Goal: Task Accomplishment & Management: Complete application form

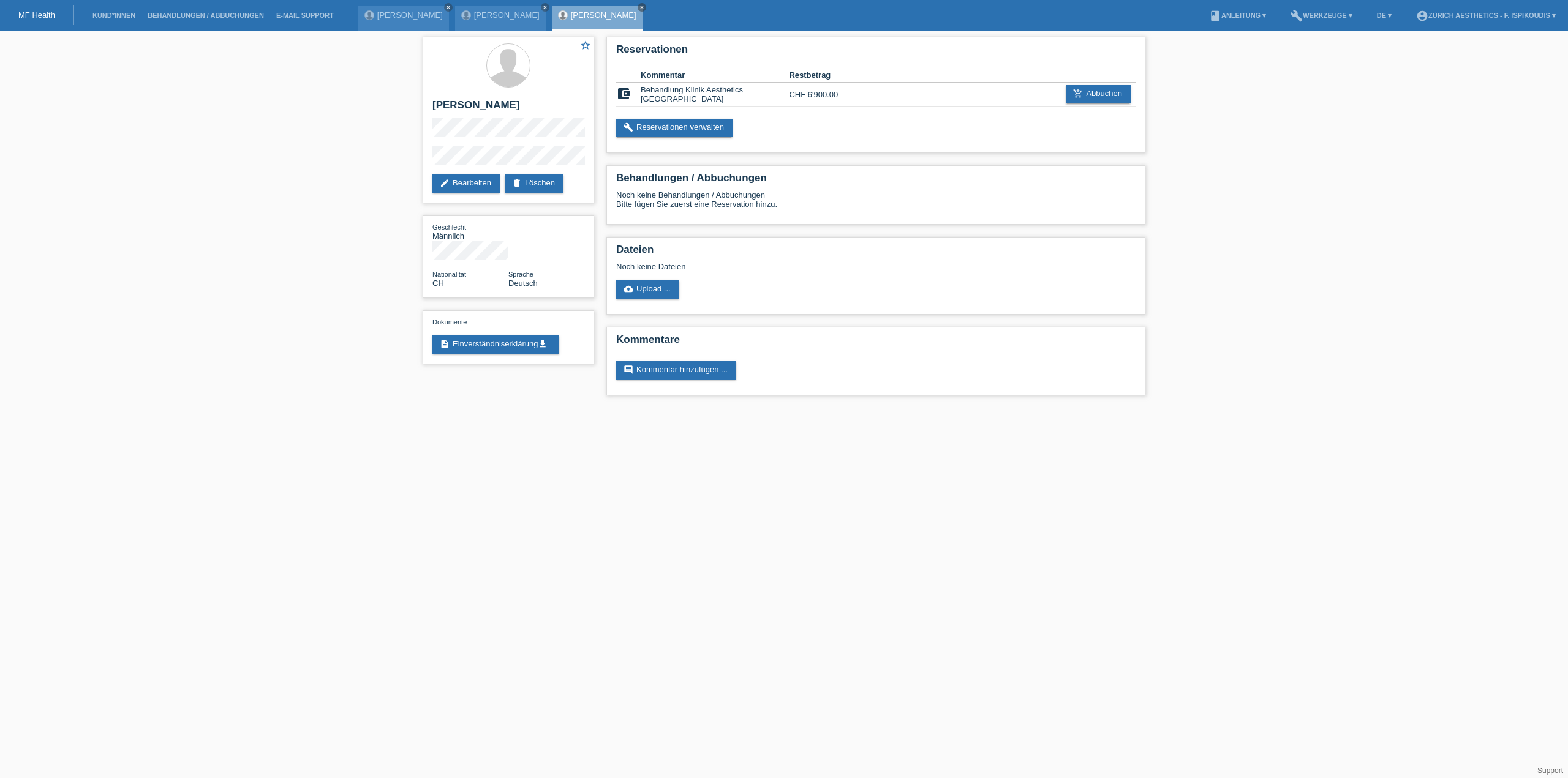
click at [115, 19] on li "Kund*innen" at bounding box center [114, 15] width 55 height 31
click at [112, 16] on link "Kund*innen" at bounding box center [114, 15] width 55 height 8
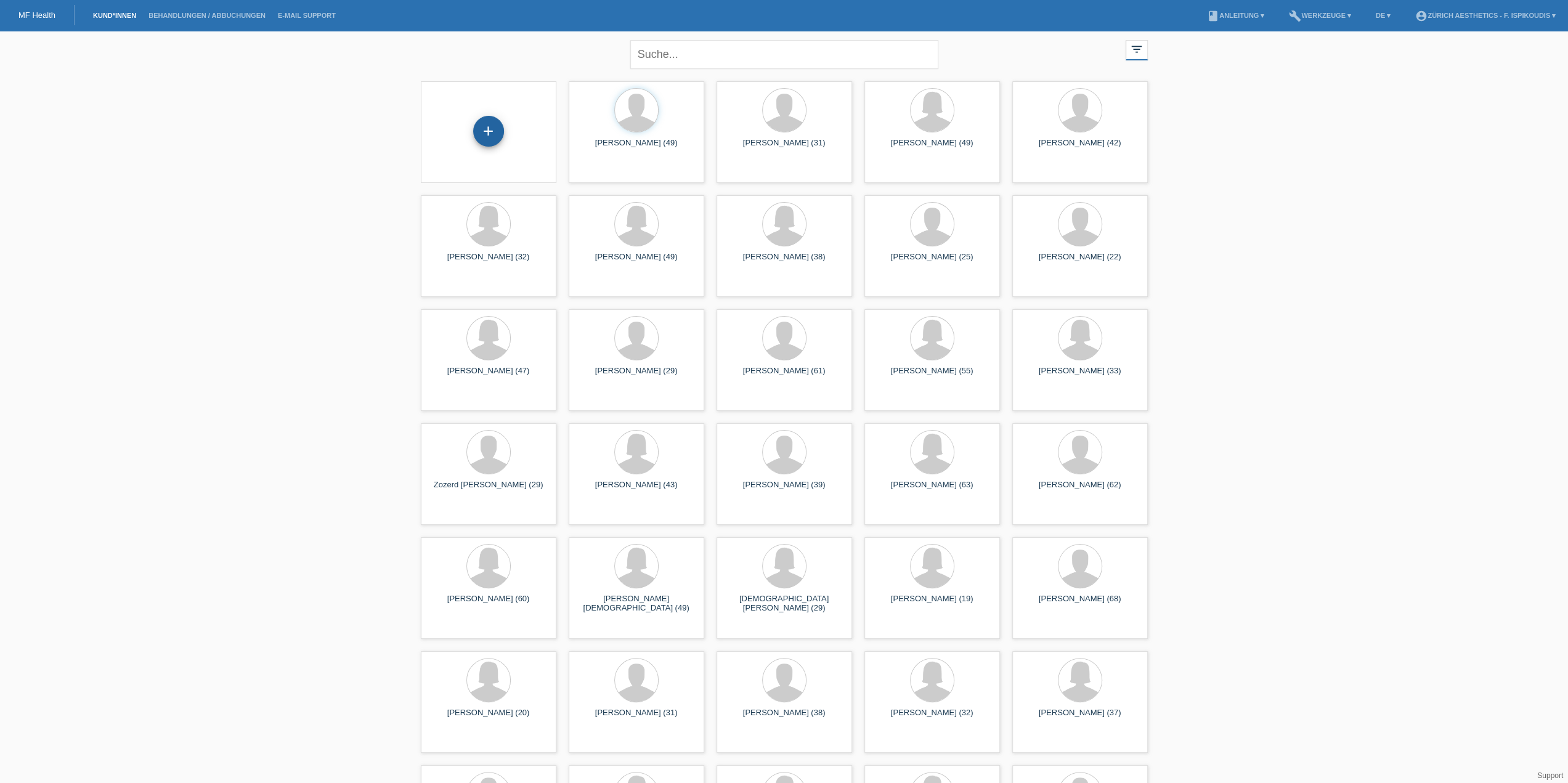
click at [486, 131] on div "+" at bounding box center [488, 131] width 31 height 31
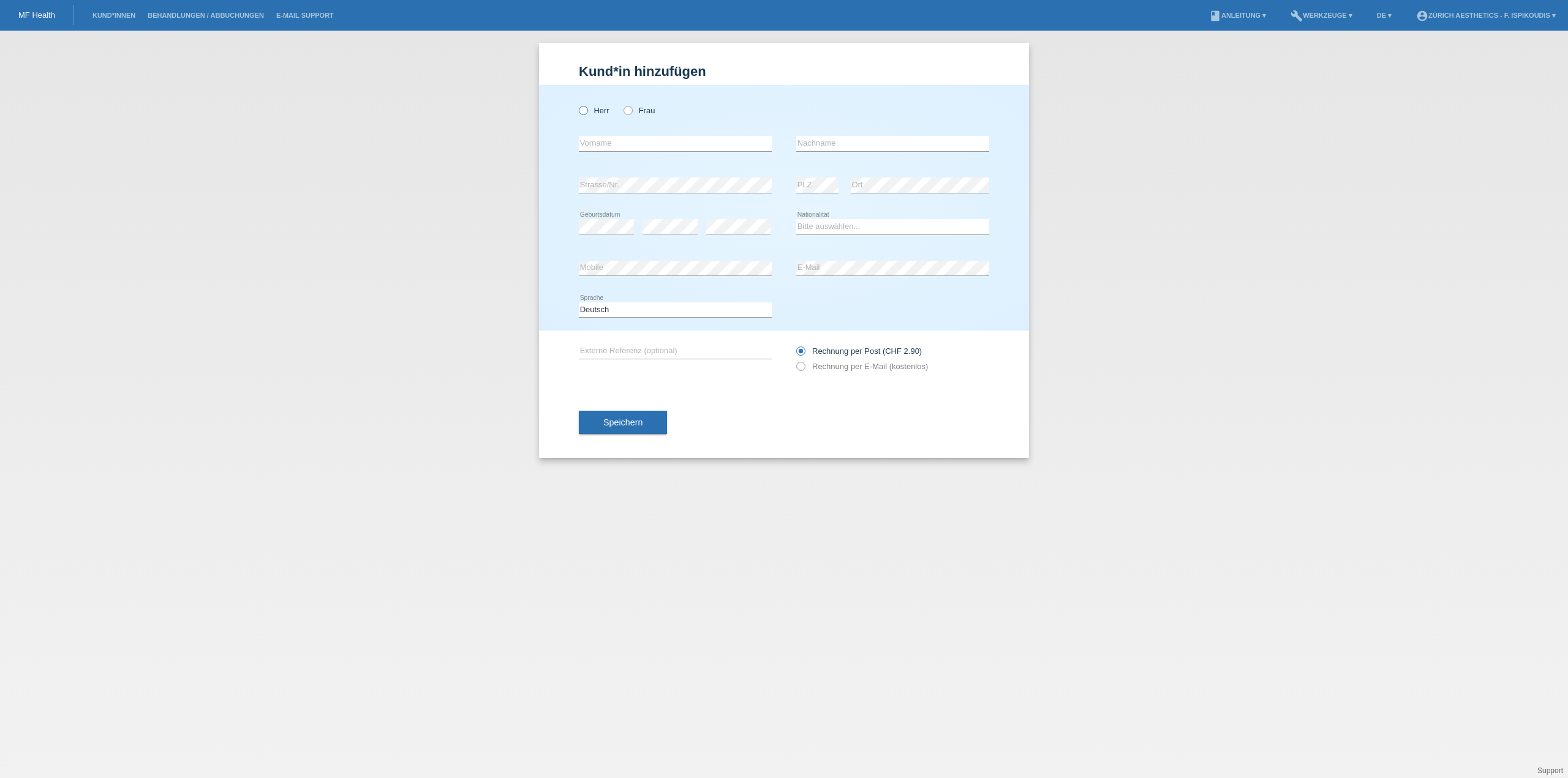
click at [590, 111] on label "Herr" at bounding box center [594, 110] width 31 height 9
click at [587, 111] on input "Herr" at bounding box center [583, 110] width 8 height 8
radio input "true"
click at [851, 366] on label "Rechnung per E-Mail (kostenlos)" at bounding box center [862, 366] width 131 height 9
click at [804, 366] on input "Rechnung per E-Mail (kostenlos)" at bounding box center [801, 369] width 8 height 15
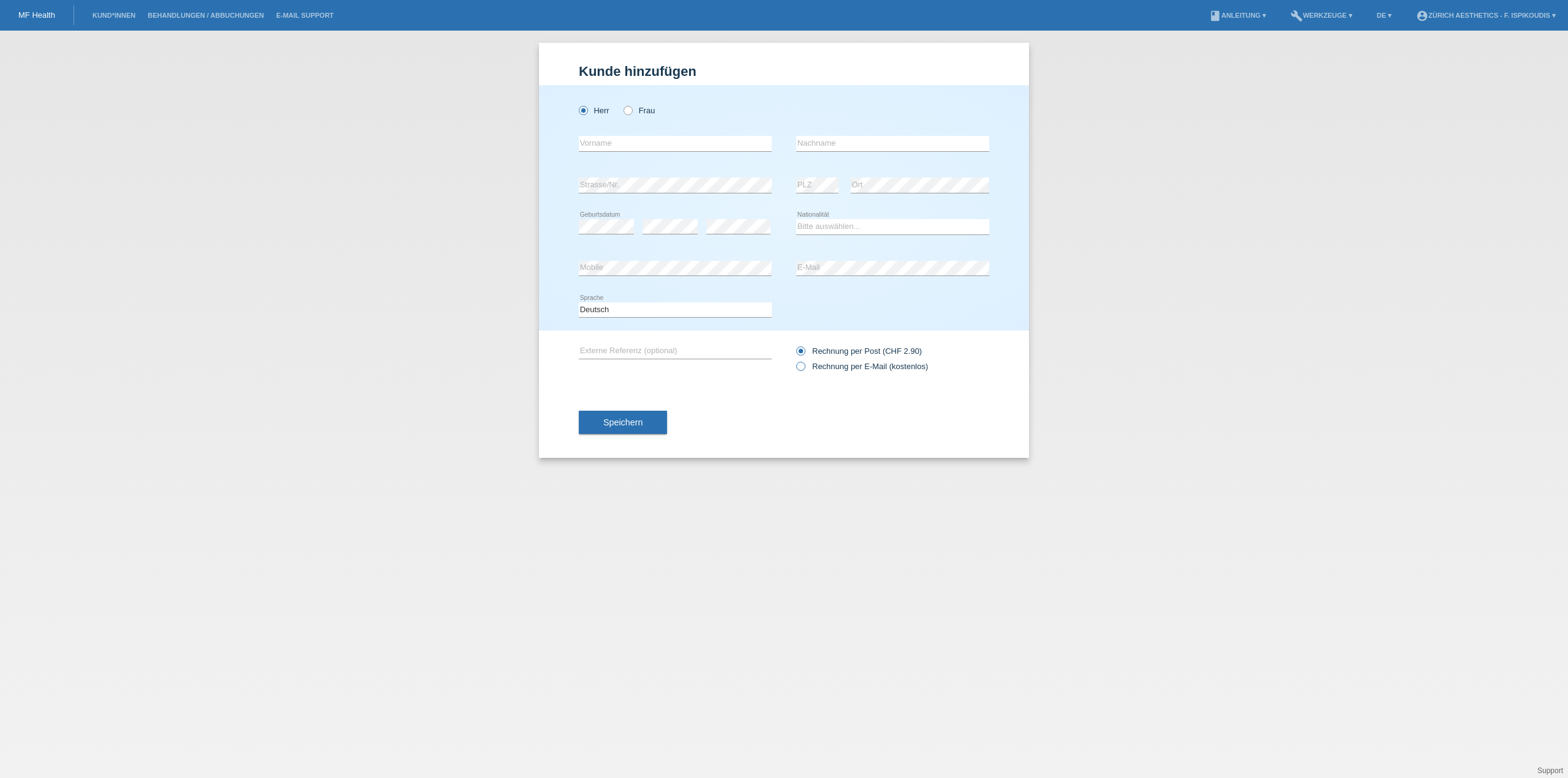
radio input "true"
click at [624, 138] on input "text" at bounding box center [675, 144] width 193 height 15
type input "Aram"
type input "[PERSON_NAME]"
click at [619, 175] on div "error Strasse/Nr." at bounding box center [675, 186] width 193 height 42
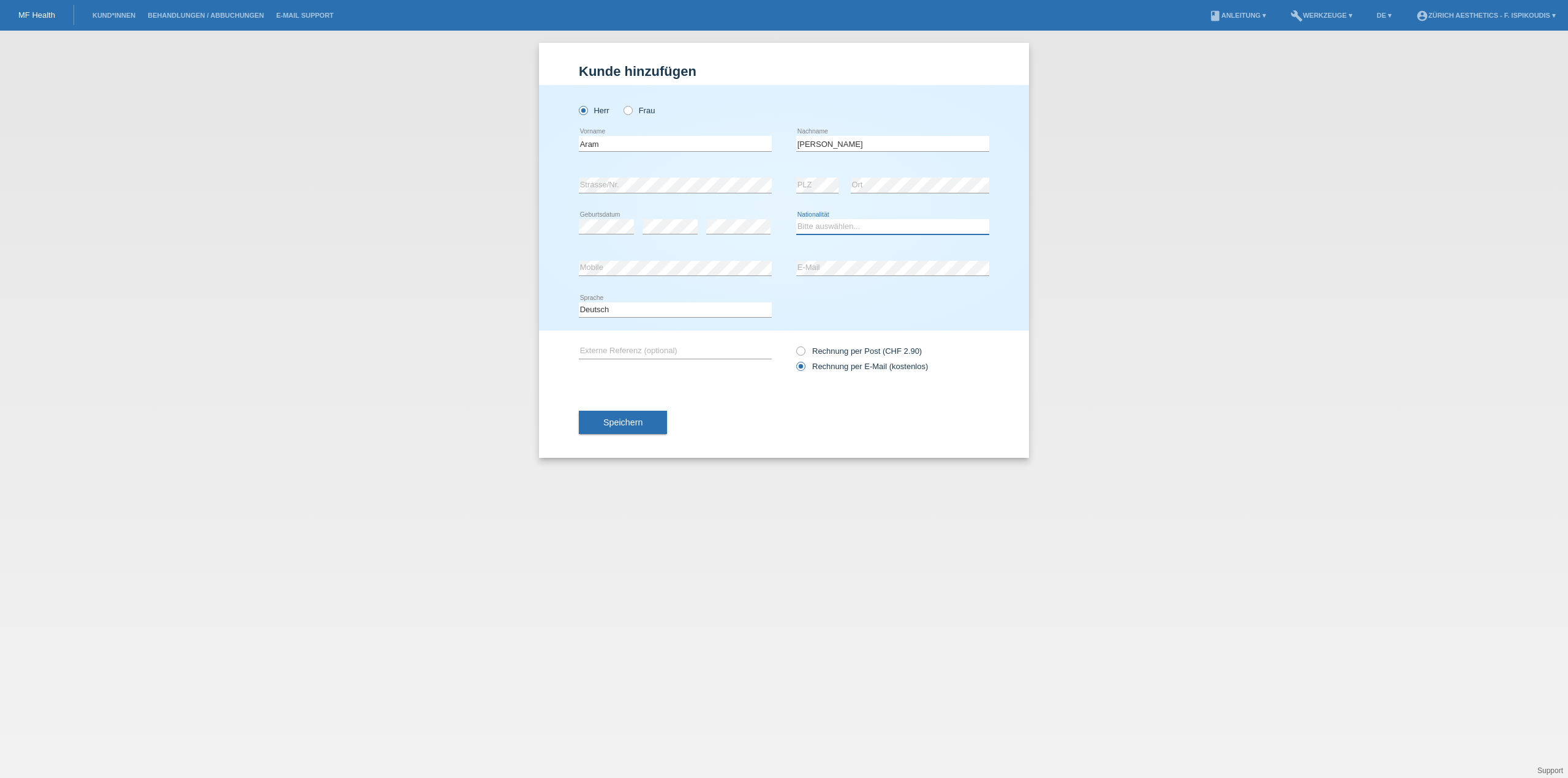
click at [816, 221] on select "Bitte auswählen... Schweiz Deutschland Liechtenstein Österreich ------------ Af…" at bounding box center [893, 226] width 193 height 14
select select "IQ"
click at [796, 219] on select "Bitte auswählen... Schweiz Deutschland Liechtenstein Österreich ------------ Af…" at bounding box center [893, 226] width 193 height 14
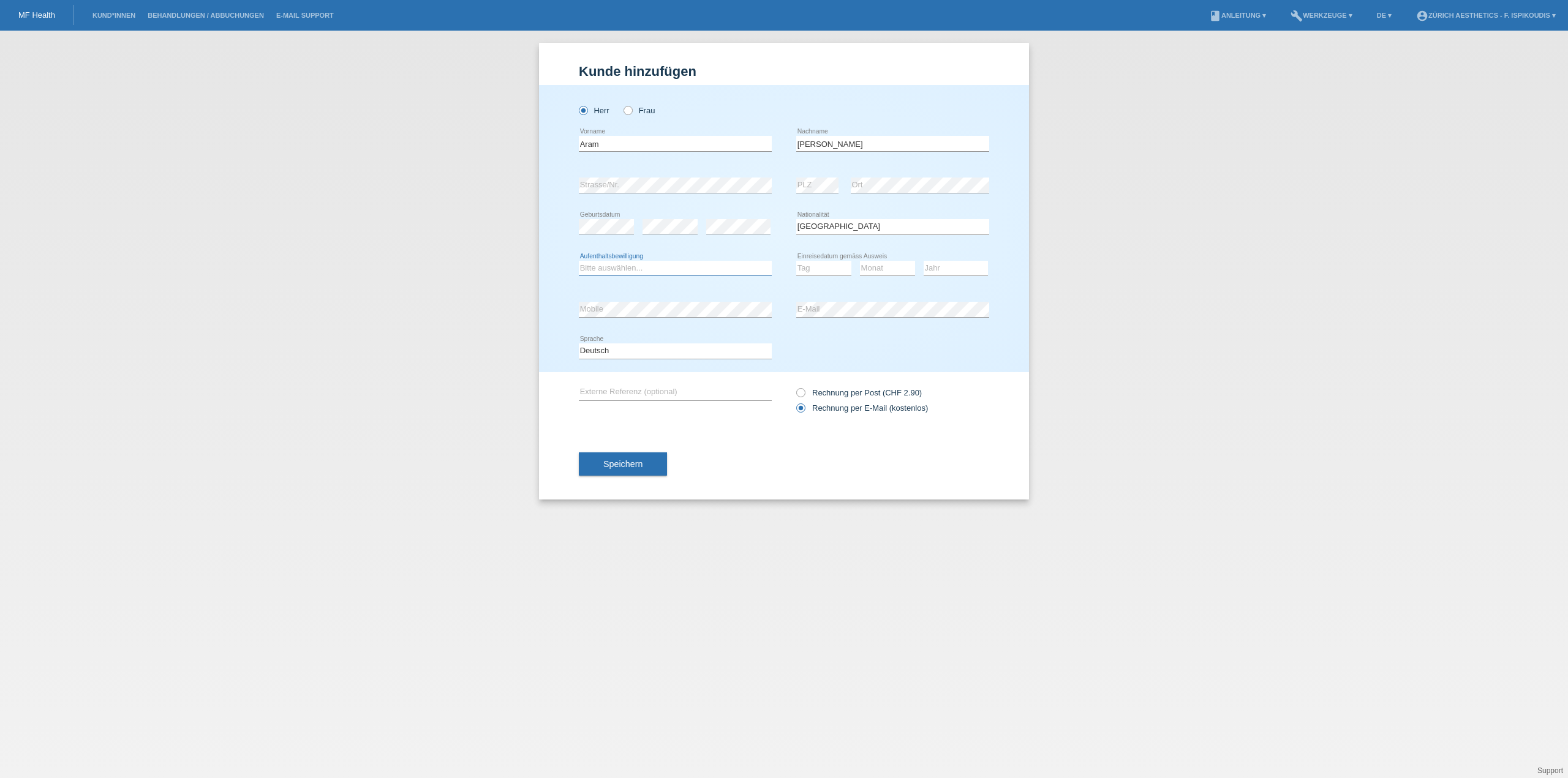
click at [662, 267] on select "Bitte auswählen... C B B - Flüchtlingsstatus Andere" at bounding box center [675, 267] width 193 height 14
select select "B"
click at [579, 260] on select "Bitte auswählen... C B B - Flüchtlingsstatus Andere" at bounding box center [675, 267] width 193 height 14
click at [813, 265] on select "Tag 01 02 03 04 05 06 07 08 09 10 11" at bounding box center [824, 267] width 55 height 14
click at [953, 261] on select "Jahr 2025 2024 2023 2022 2021 2020 2019 2018 2017 2016 2015 2014 2013 2012 2011…" at bounding box center [956, 267] width 65 height 14
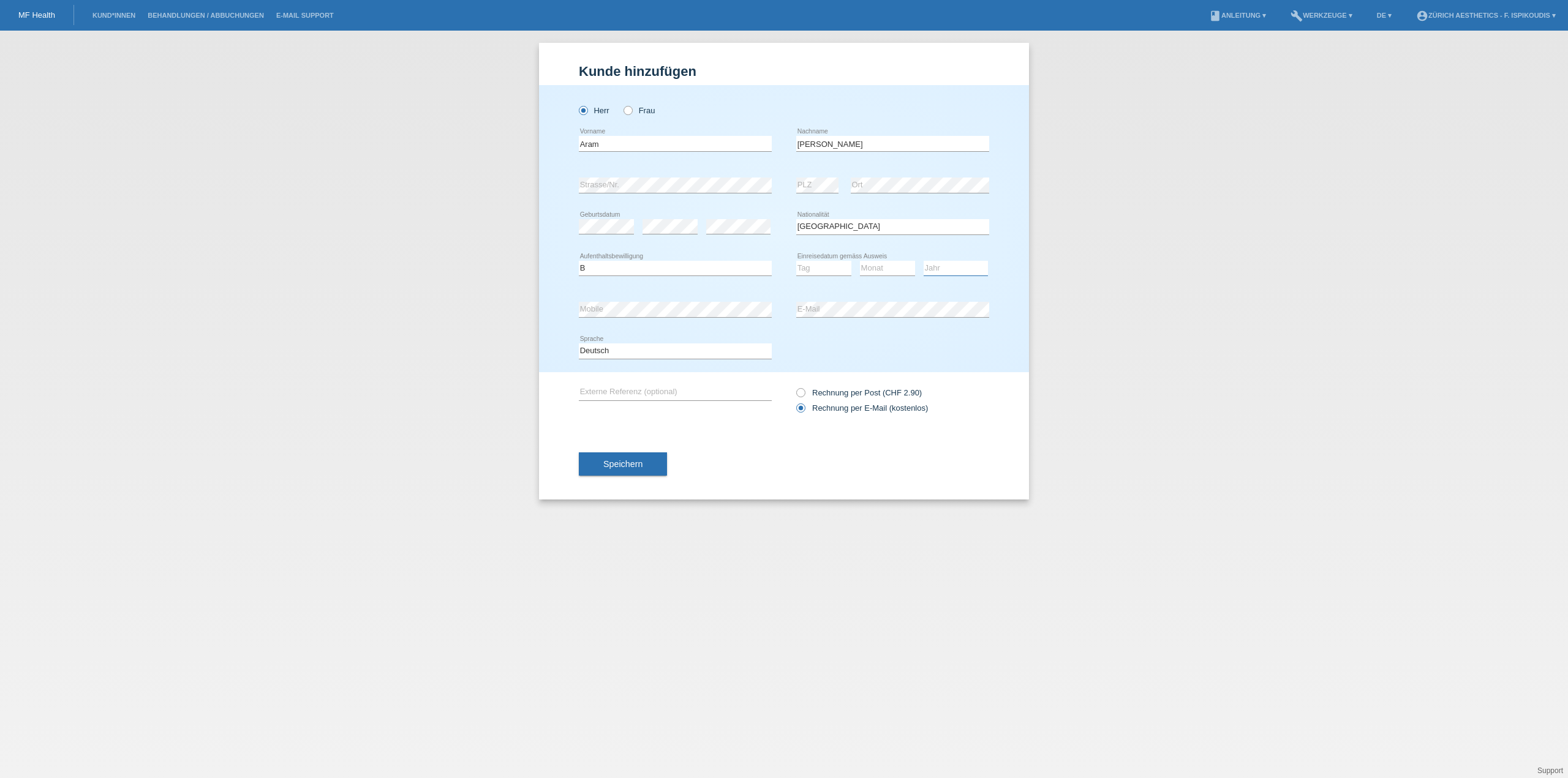
select select "2005"
click at [924, 260] on select "Jahr 2025 2024 2023 2022 2021 2020 2019 2018 2017 2016 2015 2014 2013 2012 2011…" at bounding box center [956, 267] width 65 height 14
click at [882, 262] on select "Monat 01 02 03 04 05 06 07 08 09 10 11" at bounding box center [887, 267] width 55 height 14
select select "04"
click at [860, 260] on select "Monat 01 02 03 04 05 06 07 08 09 10 11" at bounding box center [887, 267] width 55 height 14
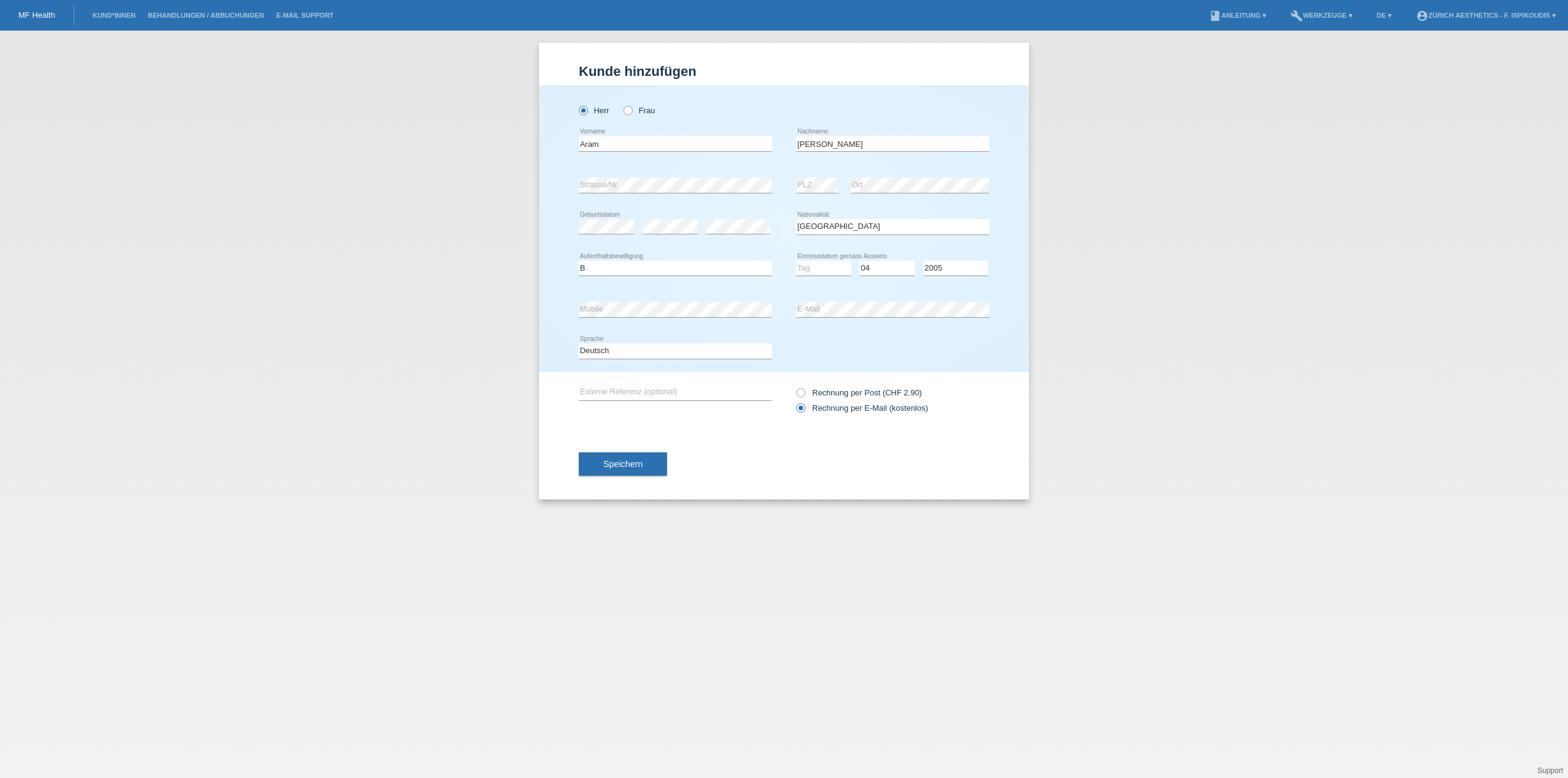
click at [831, 252] on div "Tag 01 02 03 04 05 06 07 08 09 10 11 12 13 14 15 16" at bounding box center [824, 269] width 55 height 42
click at [828, 270] on select "Tag 01 02 03 04 05 06 07 08 09 10 11" at bounding box center [824, 267] width 55 height 14
select select "04"
click at [796, 260] on select "Tag 01 02 03 04 05 06 07 08 09 10 11" at bounding box center [824, 267] width 55 height 14
click at [631, 464] on span "Speichern" at bounding box center [622, 464] width 39 height 10
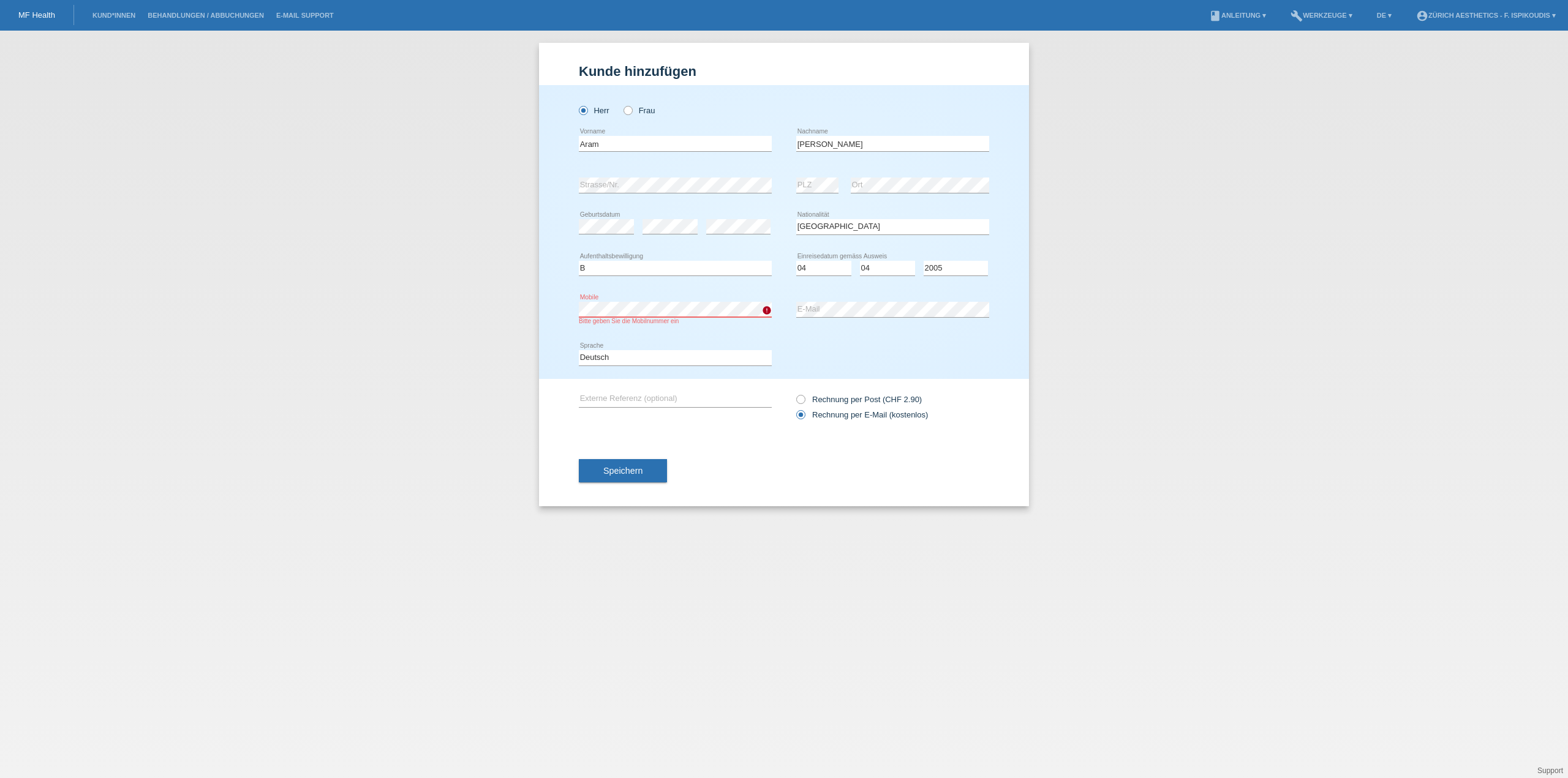
click at [497, 304] on div "Kund*in hinzufügen Kunde hinzufügen Kundin hinzufügen Herr Frau Aram error Vorn…" at bounding box center [784, 404] width 1568 height 747
click at [629, 463] on button "Speichern" at bounding box center [623, 471] width 88 height 23
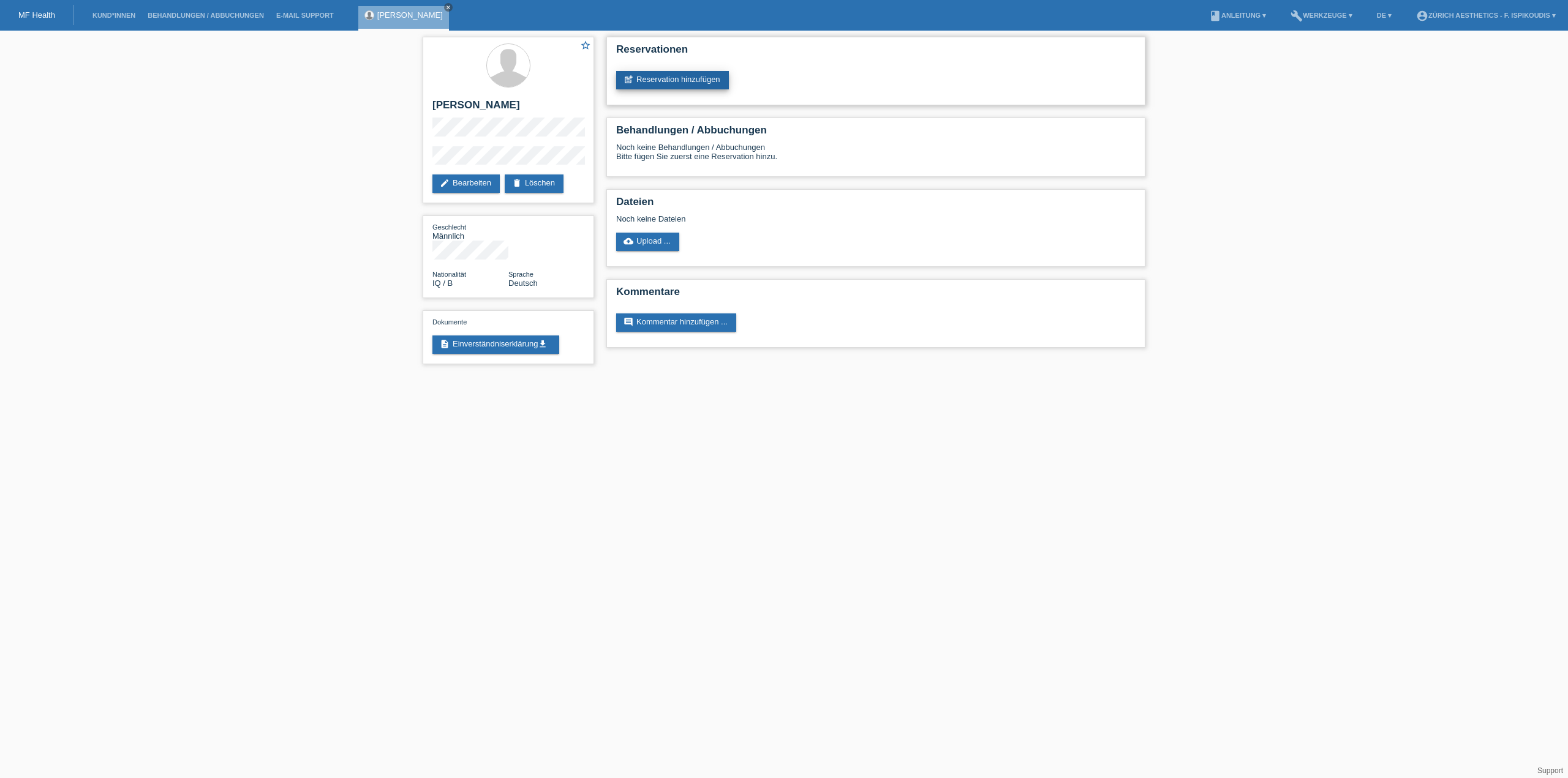
click at [651, 78] on link "post_add Reservation hinzufügen" at bounding box center [673, 80] width 113 height 19
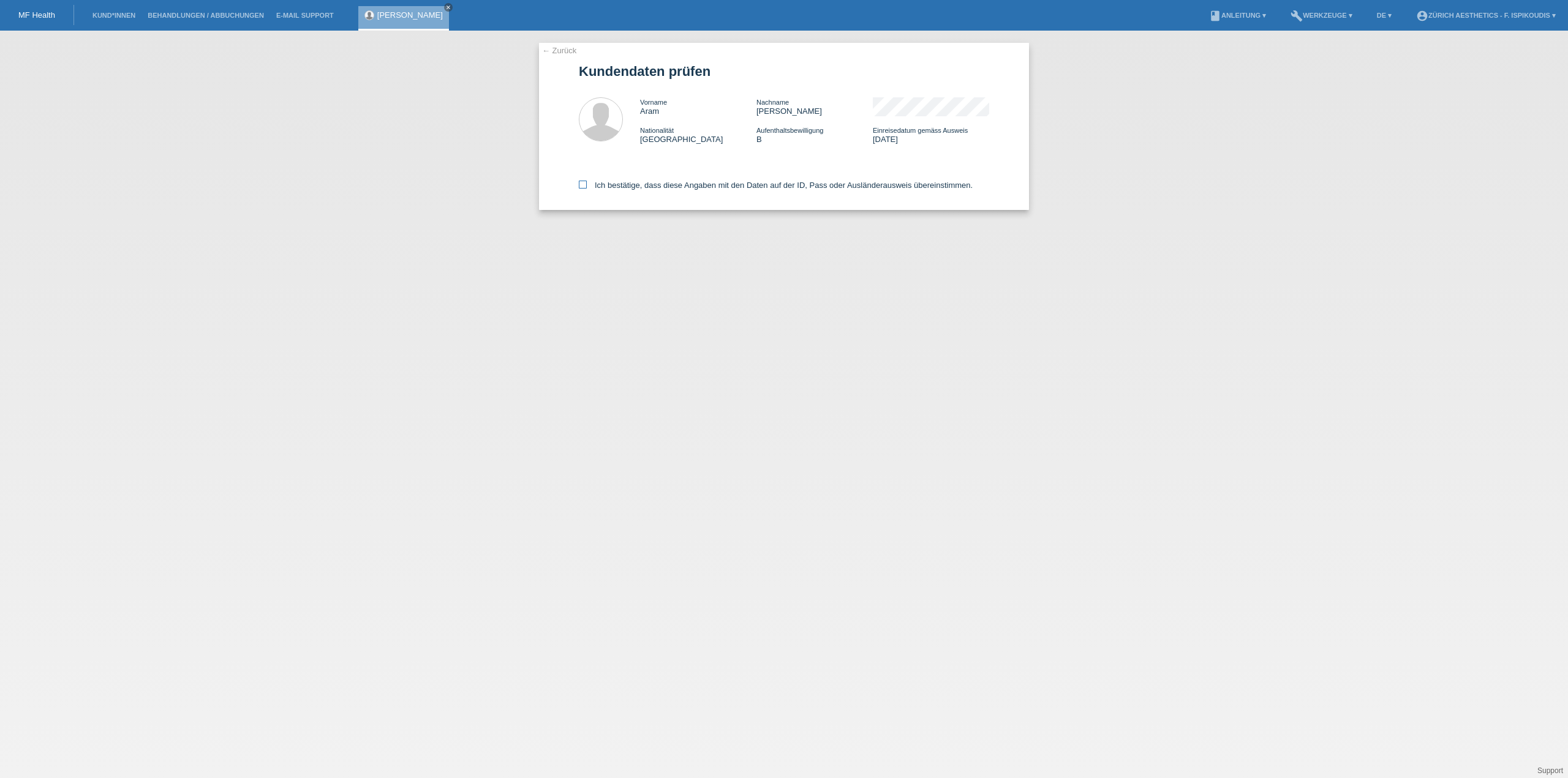
click at [620, 189] on label "Ich bestätige, dass diese Angaben mit den Daten auf der ID, Pass oder Ausländer…" at bounding box center [776, 185] width 394 height 9
click at [587, 188] on input "Ich bestätige, dass diese Angaben mit den Daten auf der ID, Pass oder Ausländer…" at bounding box center [583, 185] width 8 height 8
checkbox input "true"
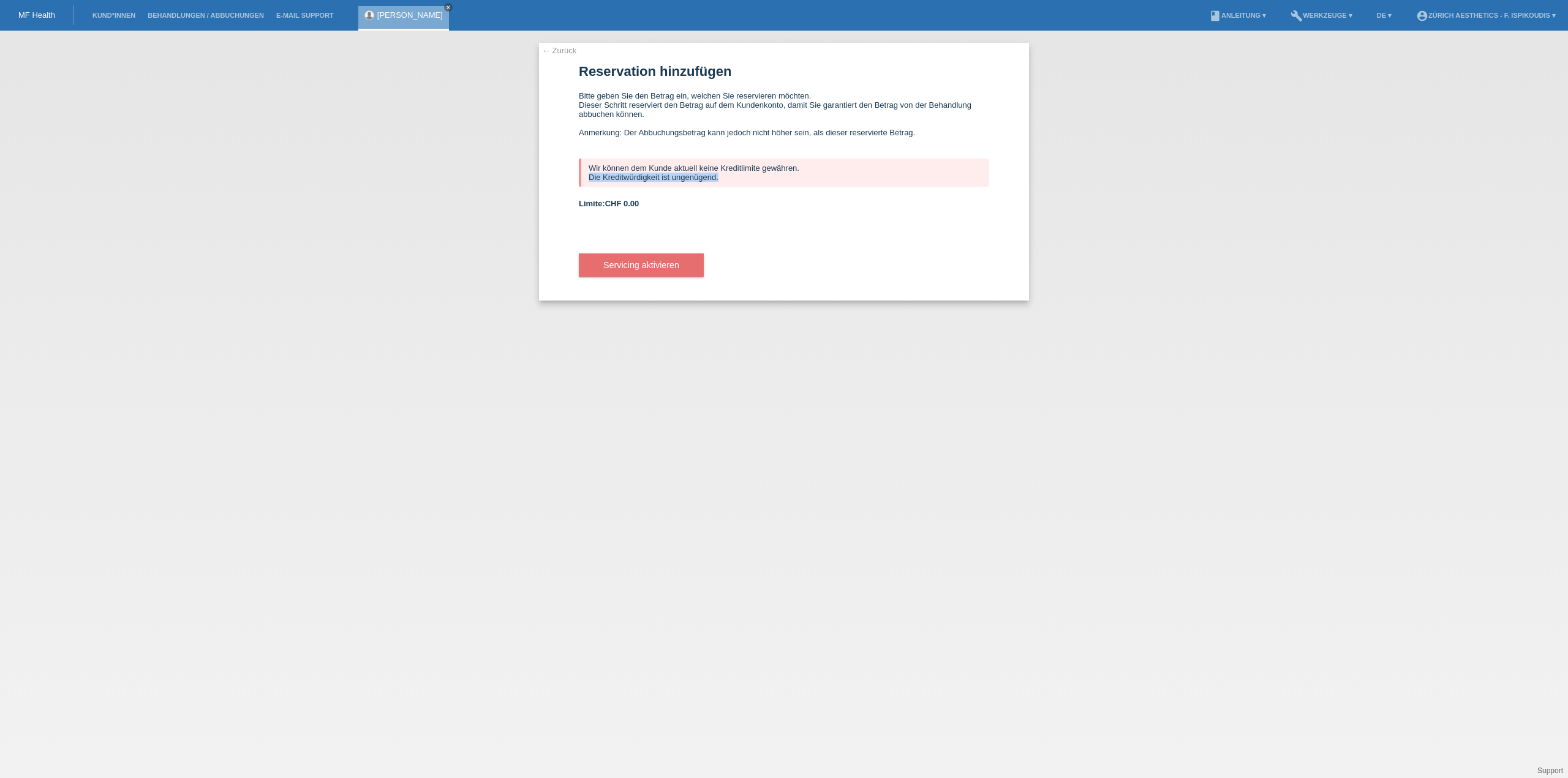
drag, startPoint x: 589, startPoint y: 180, endPoint x: 731, endPoint y: 179, distance: 142.0
click at [731, 179] on div "Wir können dem Kunde aktuell keine Kreditlimite gewähren. Die Kreditwürdigkeit …" at bounding box center [784, 173] width 411 height 28
click at [703, 167] on div "Wir können dem Kunde aktuell keine Kreditlimite gewähren. Die Kreditwürdigkeit …" at bounding box center [784, 173] width 411 height 28
click at [704, 167] on div "Wir können dem Kunde aktuell keine Kreditlimite gewähren. Die Kreditwürdigkeit …" at bounding box center [784, 173] width 411 height 28
click at [704, 167] on div "Wir können dem Kunde aktuell keine Kreditlimite gewähren. Die Kreditwürdigkeit …" at bounding box center [784, 173] width 411 height 28
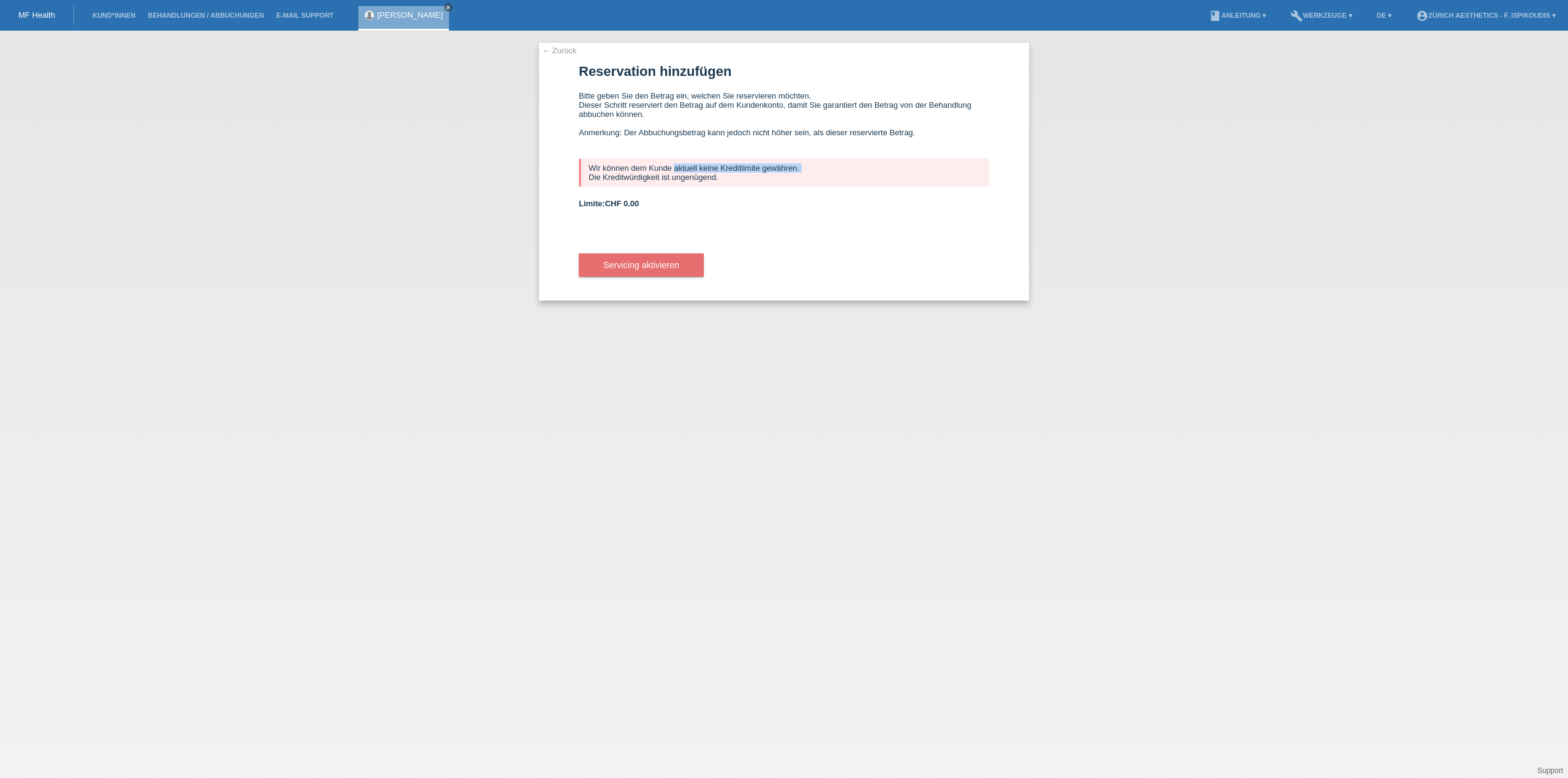
click at [571, 49] on link "← Zurück" at bounding box center [559, 50] width 34 height 9
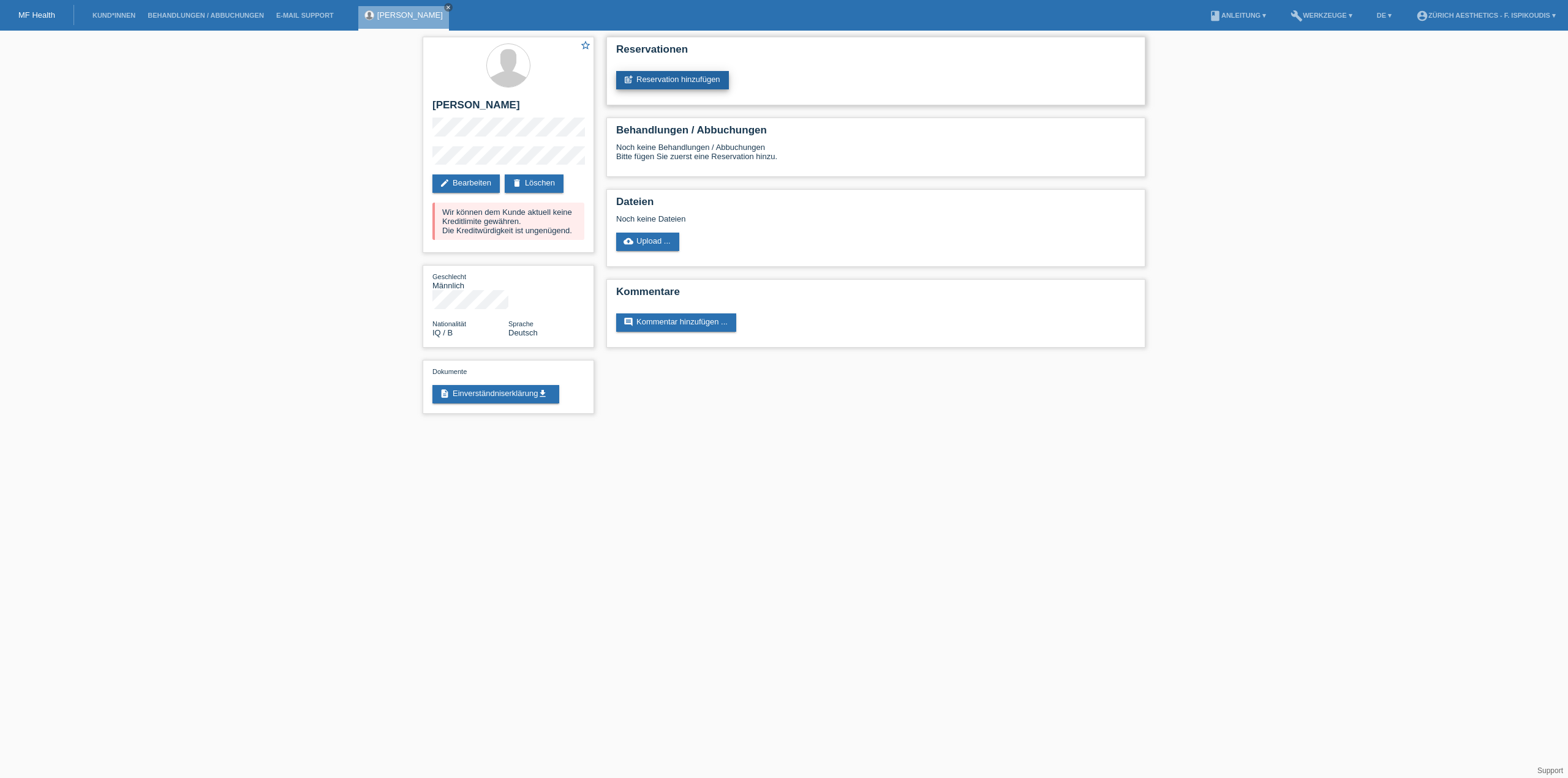
click at [682, 80] on link "post_add Reservation hinzufügen" at bounding box center [673, 80] width 113 height 19
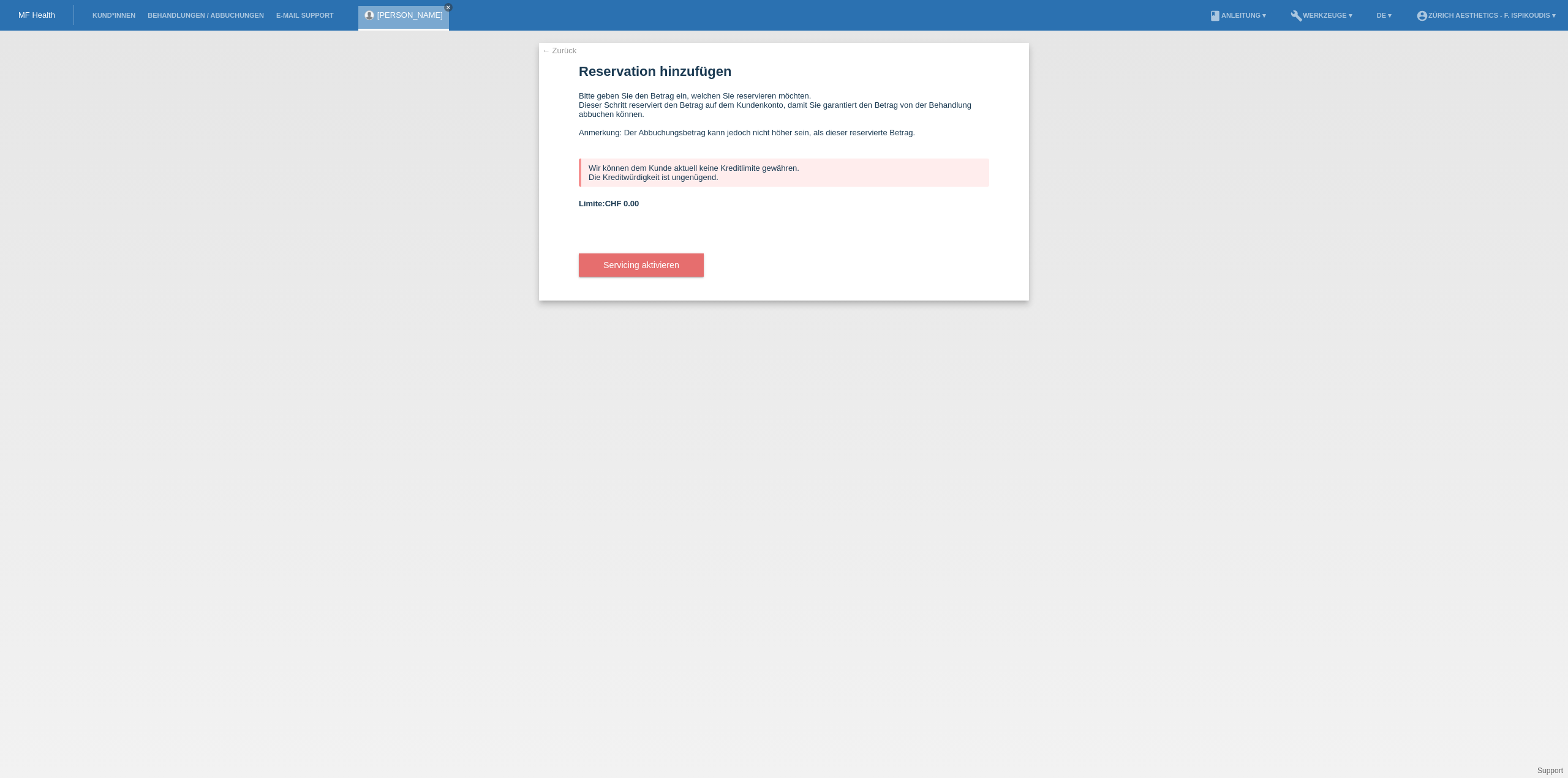
click at [565, 44] on div "← Zurück Reservation hinzufügen Bitte geben Sie den Betrag ein, welchen Sie res…" at bounding box center [784, 171] width 490 height 258
click at [564, 52] on link "← Zurück" at bounding box center [559, 50] width 34 height 9
